Goal: Task Accomplishment & Management: Manage account settings

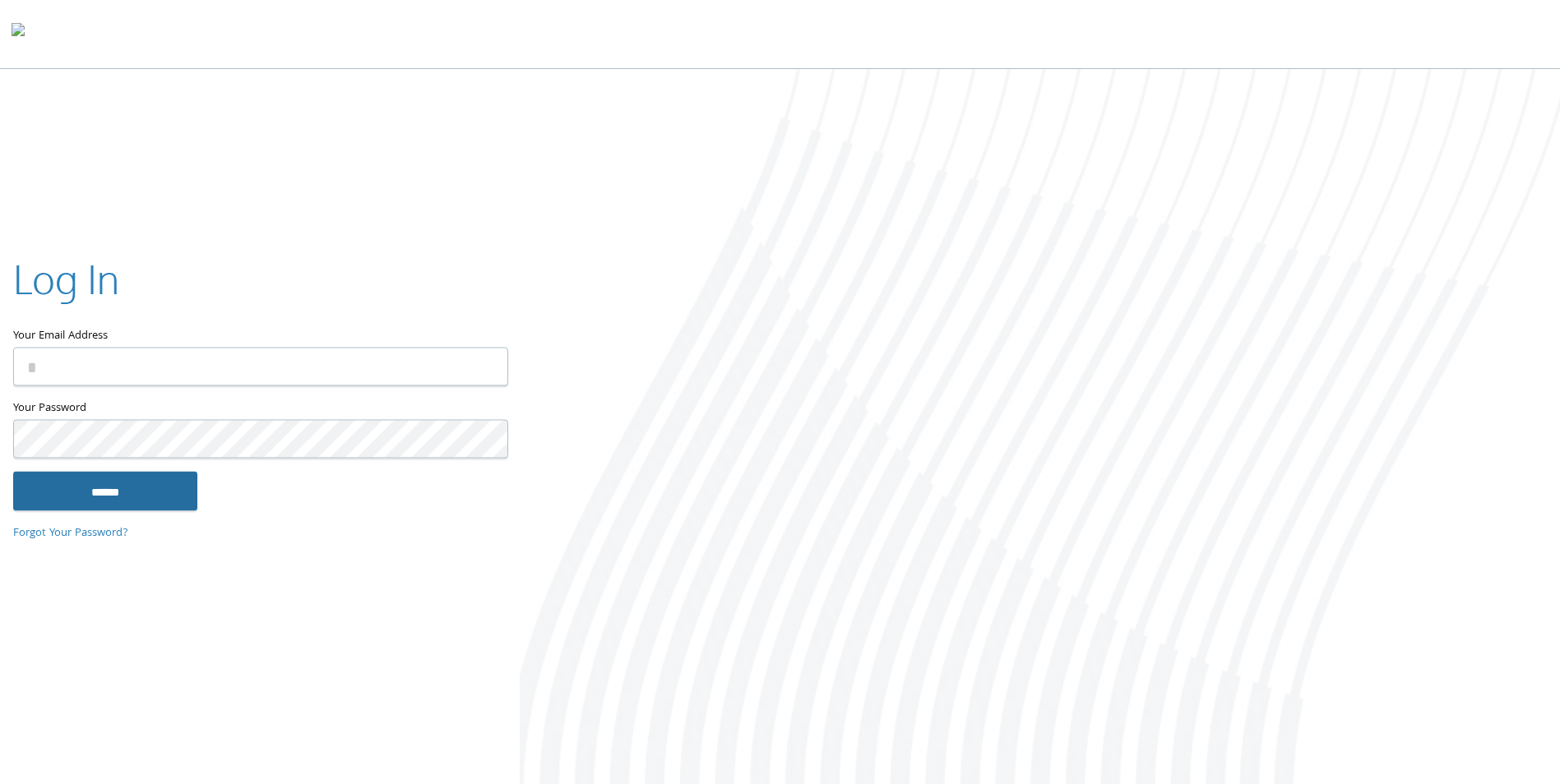
type input "**********"
click at [169, 498] on input "******" at bounding box center [105, 492] width 184 height 40
type input "**********"
click at [153, 485] on input "******" at bounding box center [105, 492] width 184 height 40
